Goal: Transaction & Acquisition: Purchase product/service

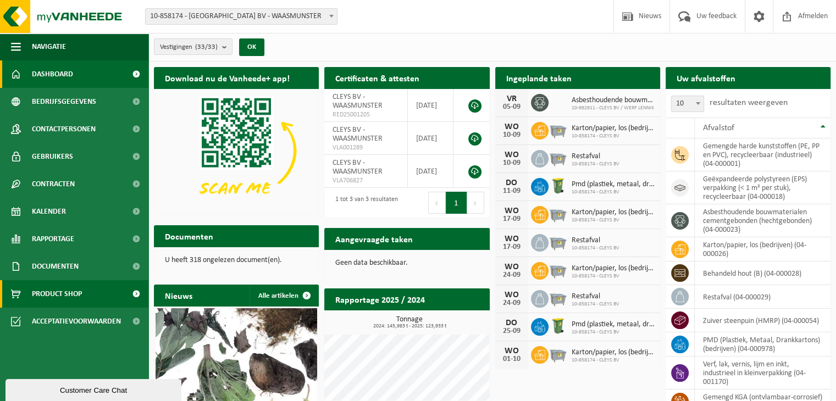
click at [76, 291] on span "Product Shop" at bounding box center [57, 293] width 50 height 27
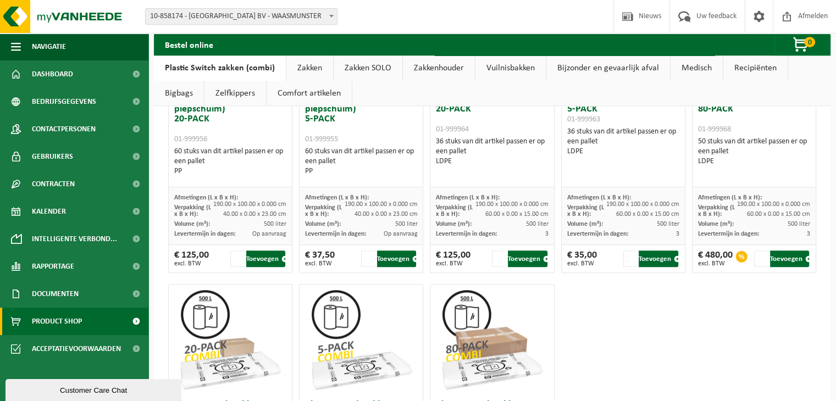
scroll to position [439, 0]
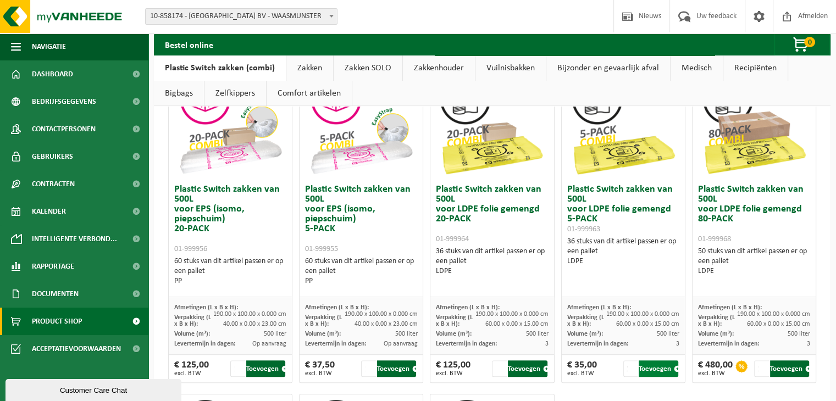
click at [658, 365] on button "Toevoegen" at bounding box center [657, 368] width 39 height 16
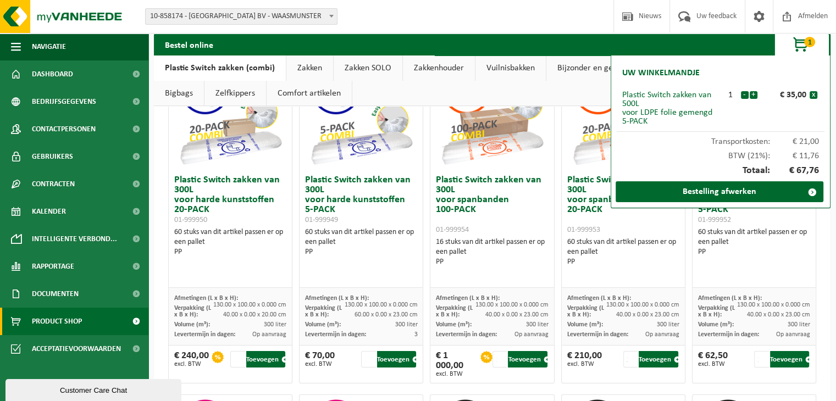
scroll to position [165, 0]
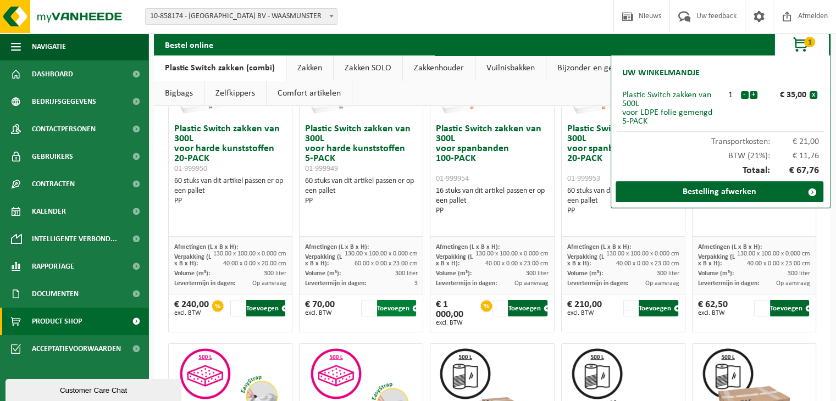
click at [400, 305] on button "Toevoegen" at bounding box center [396, 308] width 39 height 16
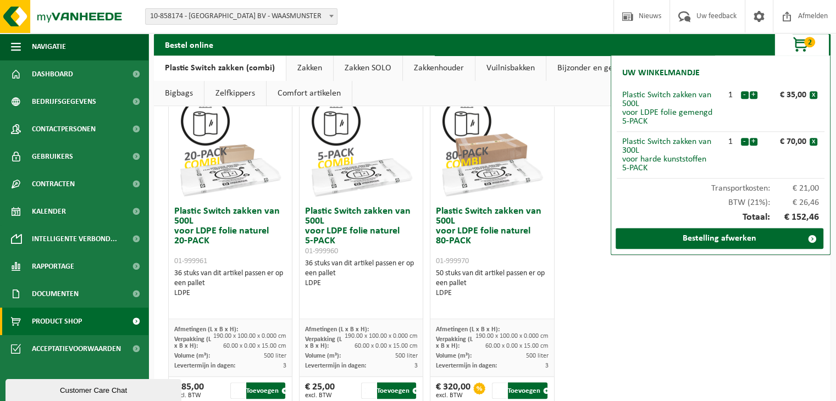
scroll to position [663, 0]
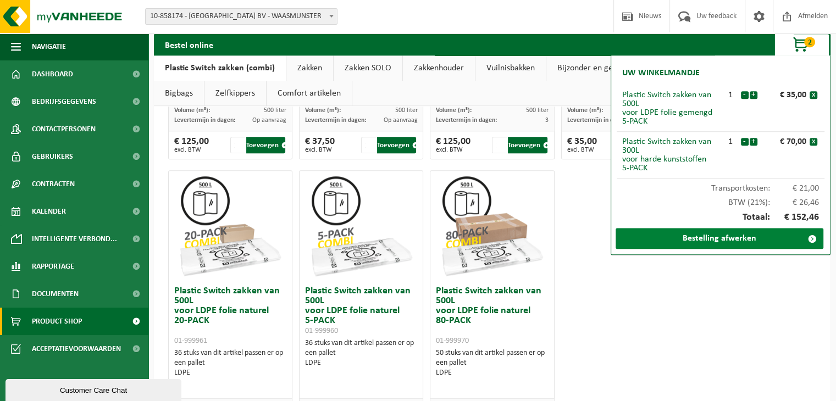
click at [699, 241] on link "Bestelling afwerken" at bounding box center [719, 238] width 208 height 21
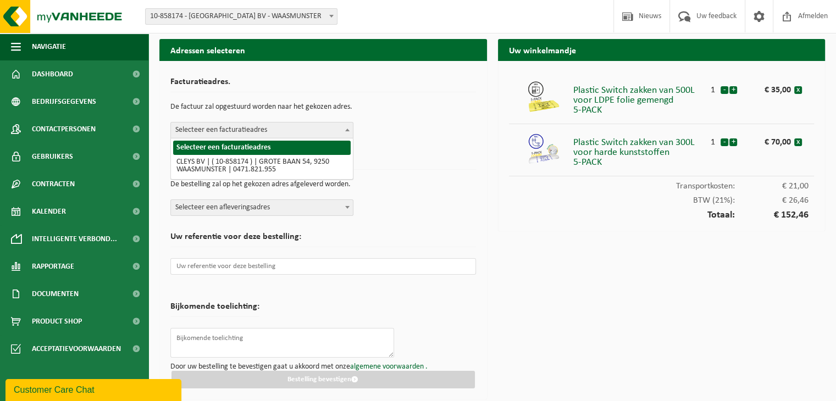
click at [262, 134] on span "Selecteer een facturatieadres" at bounding box center [262, 130] width 182 height 15
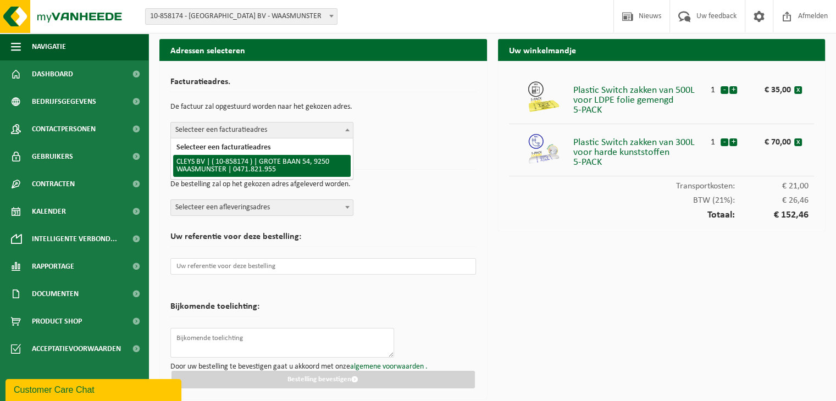
select select "99997"
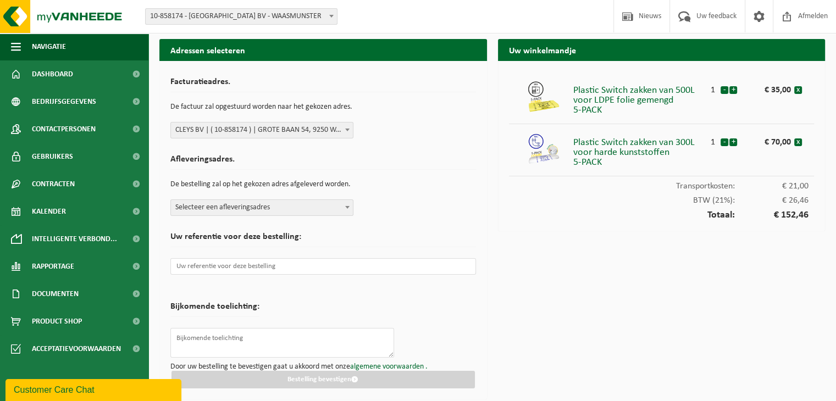
click at [257, 205] on span "Selecteer een afleveringsadres" at bounding box center [262, 207] width 182 height 15
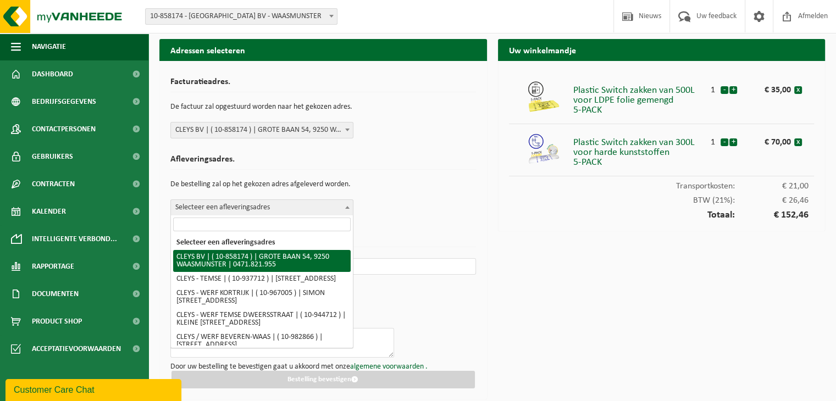
select select "99997"
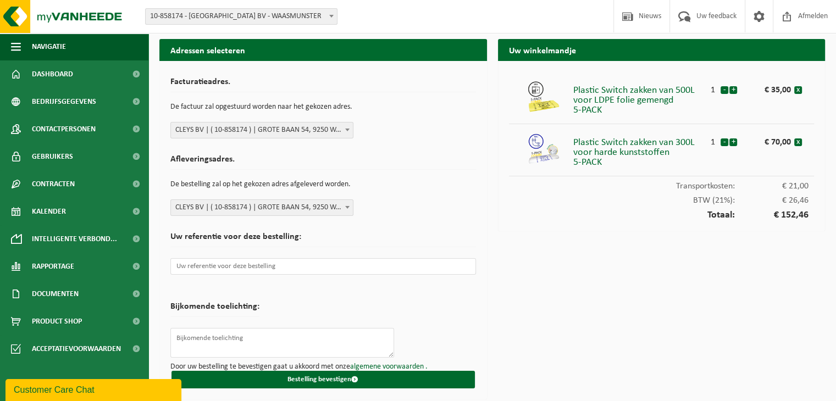
scroll to position [2, 0]
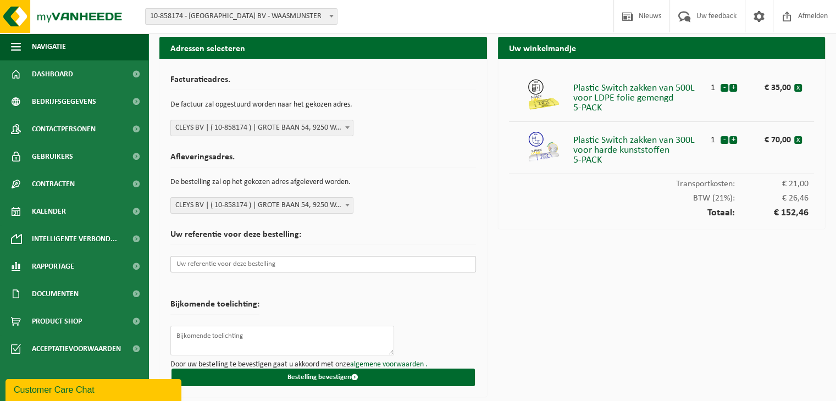
click at [320, 265] on input "text" at bounding box center [322, 264] width 305 height 16
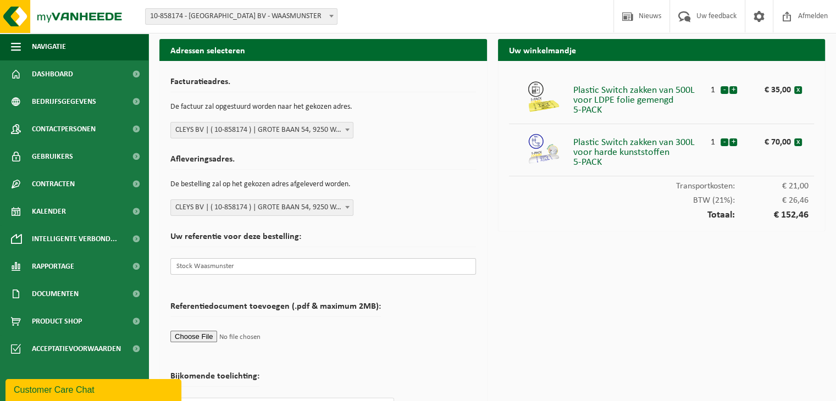
scroll to position [71, 0]
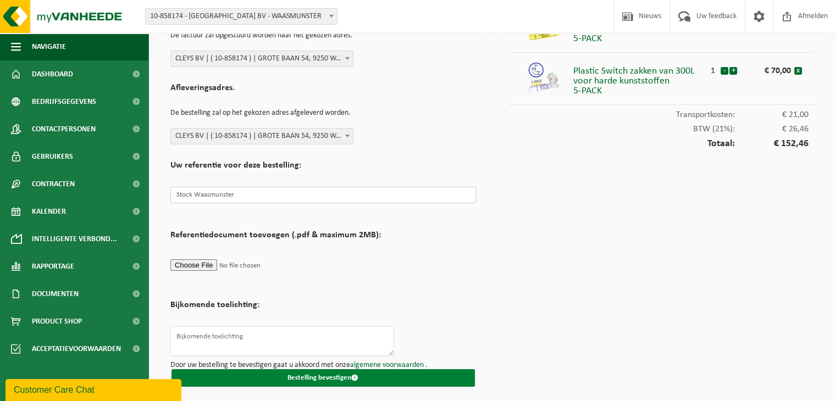
type input "Stock Waasmunster"
click at [341, 375] on button "Bestelling bevestigen" at bounding box center [322, 378] width 303 height 18
